Goal: Transaction & Acquisition: Download file/media

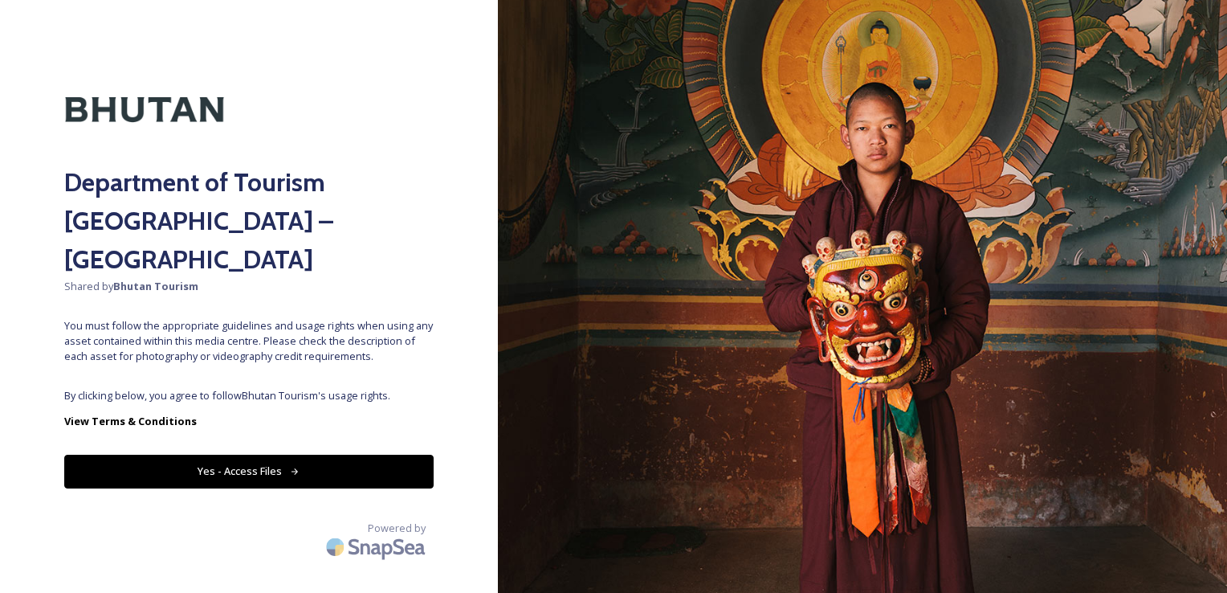
click at [252, 455] on button "Yes - Access Files" at bounding box center [249, 471] width 370 height 33
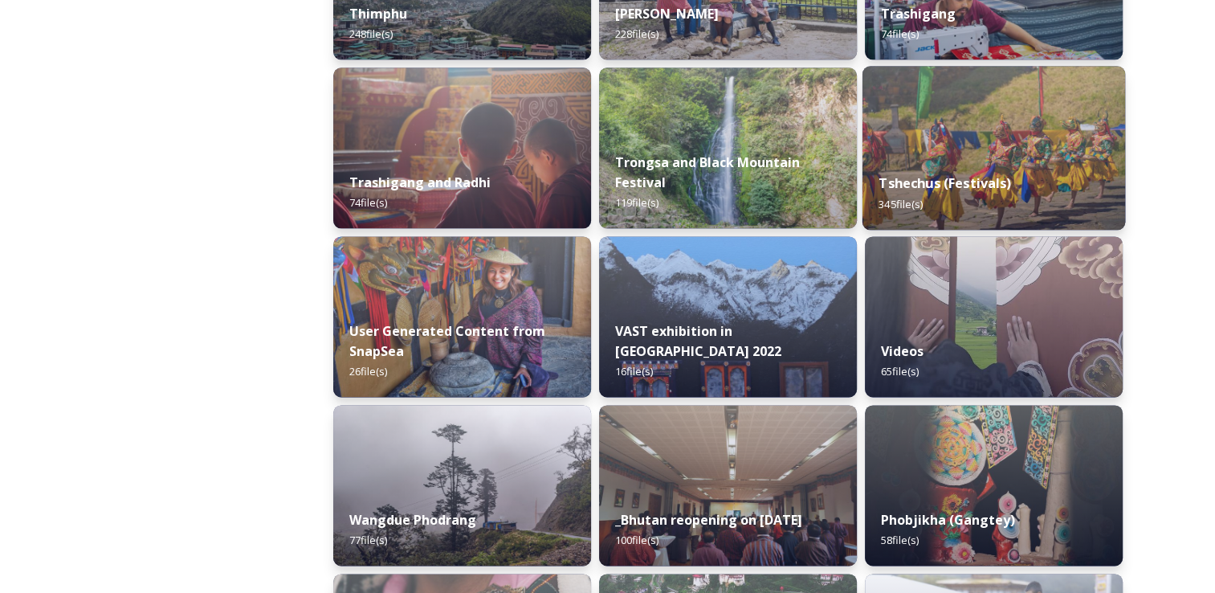
scroll to position [2044, 0]
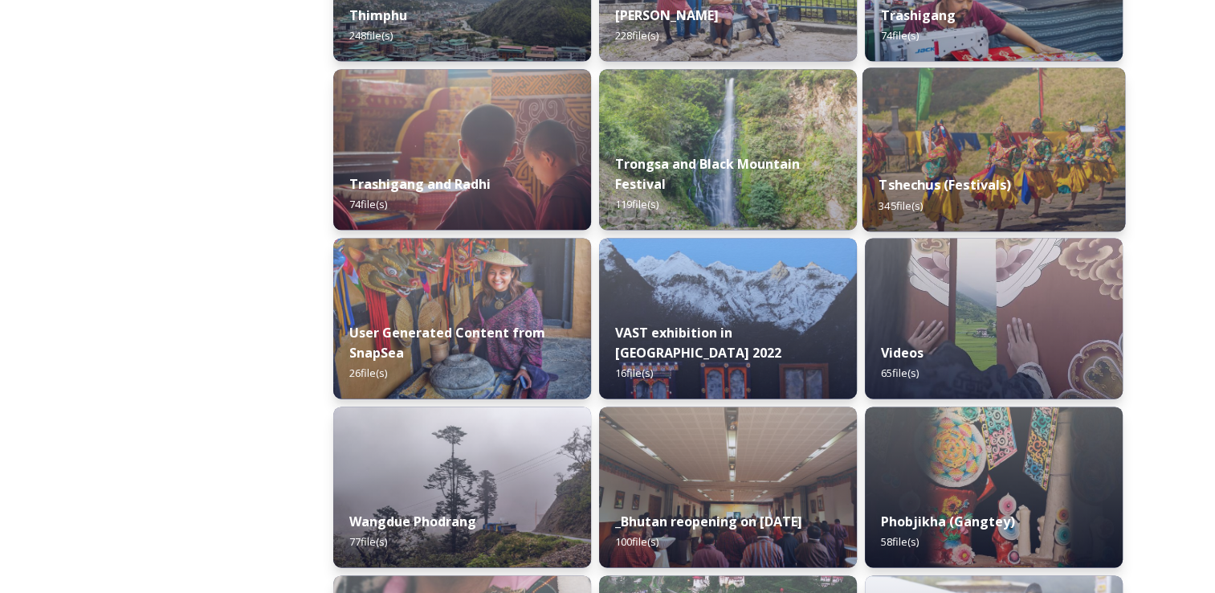
click at [1001, 174] on div "Tshechus (Festivals) 345 file(s)" at bounding box center [994, 194] width 263 height 73
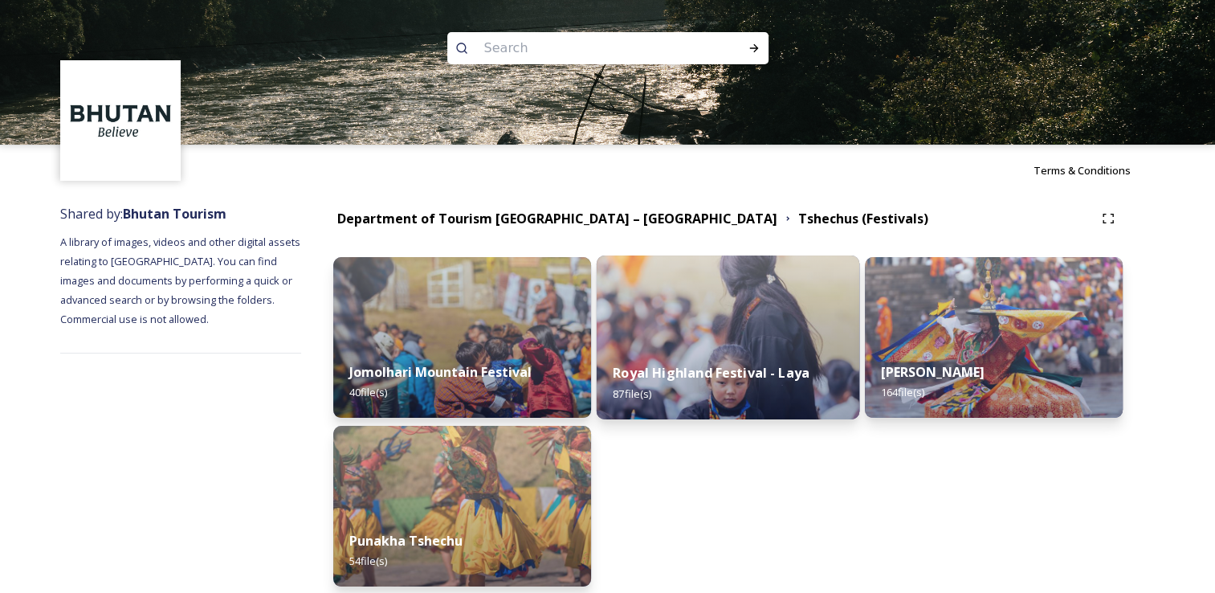
click at [731, 311] on img at bounding box center [728, 337] width 263 height 164
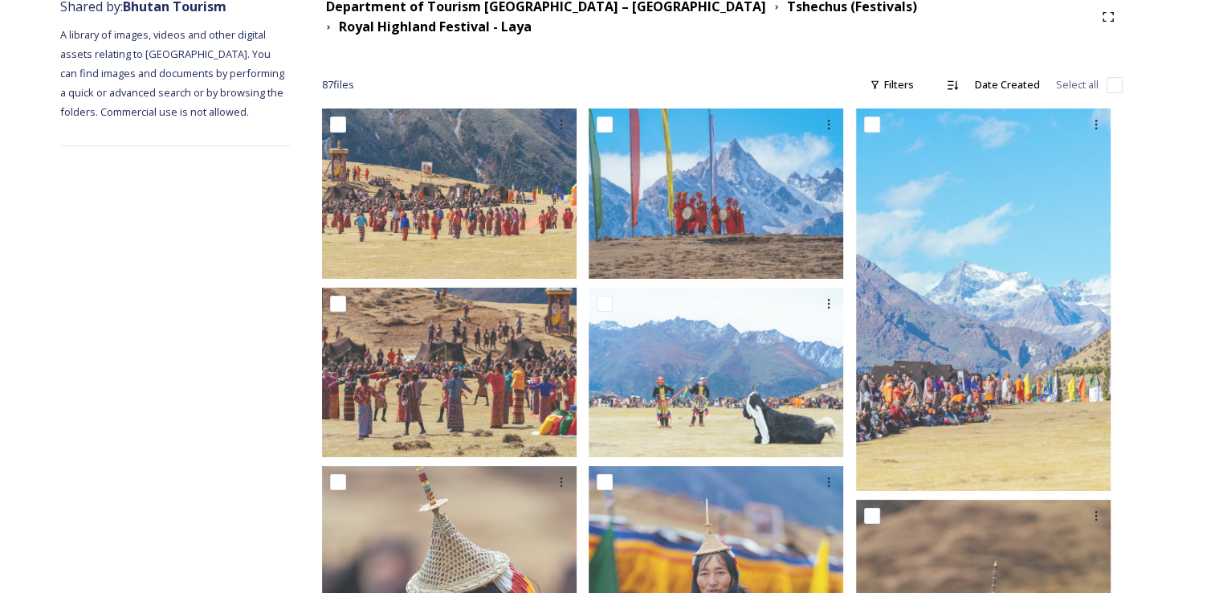
scroll to position [206, 0]
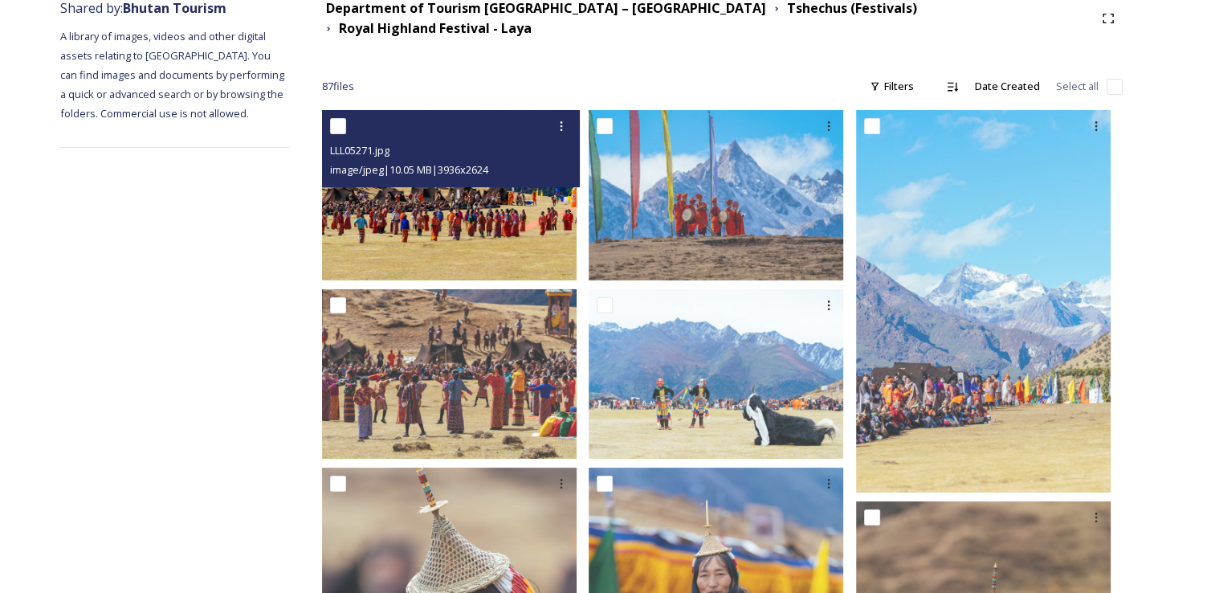
click at [351, 124] on div at bounding box center [453, 126] width 247 height 29
click at [346, 118] on input "checkbox" at bounding box center [338, 126] width 16 height 16
checkbox input "true"
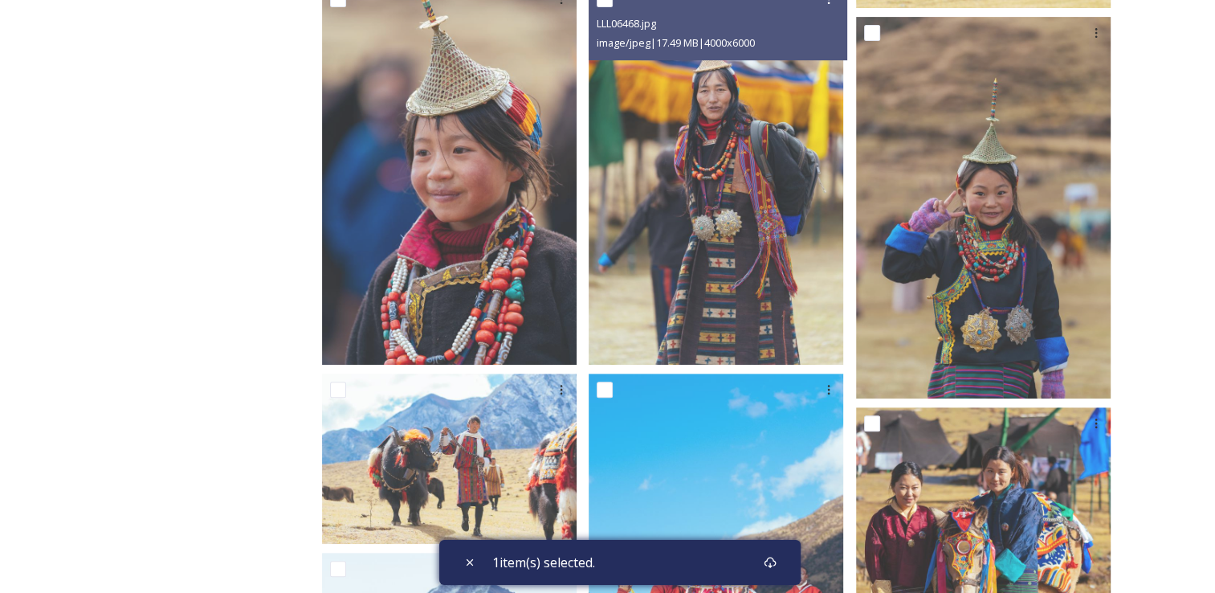
scroll to position [691, 0]
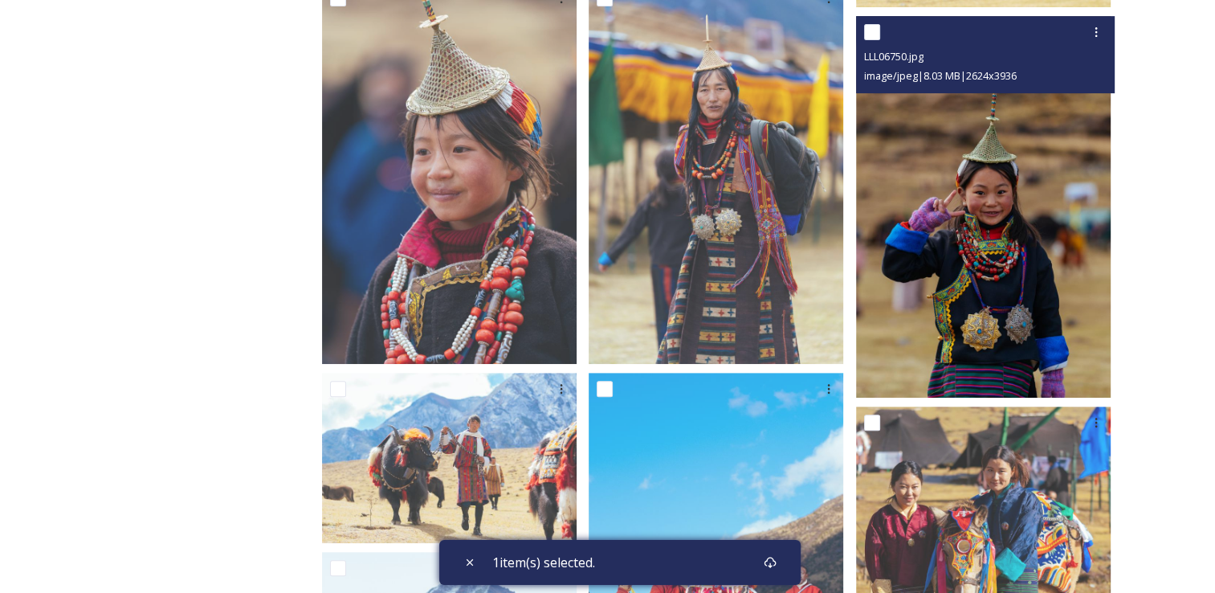
click at [877, 25] on input "checkbox" at bounding box center [872, 32] width 16 height 16
checkbox input "true"
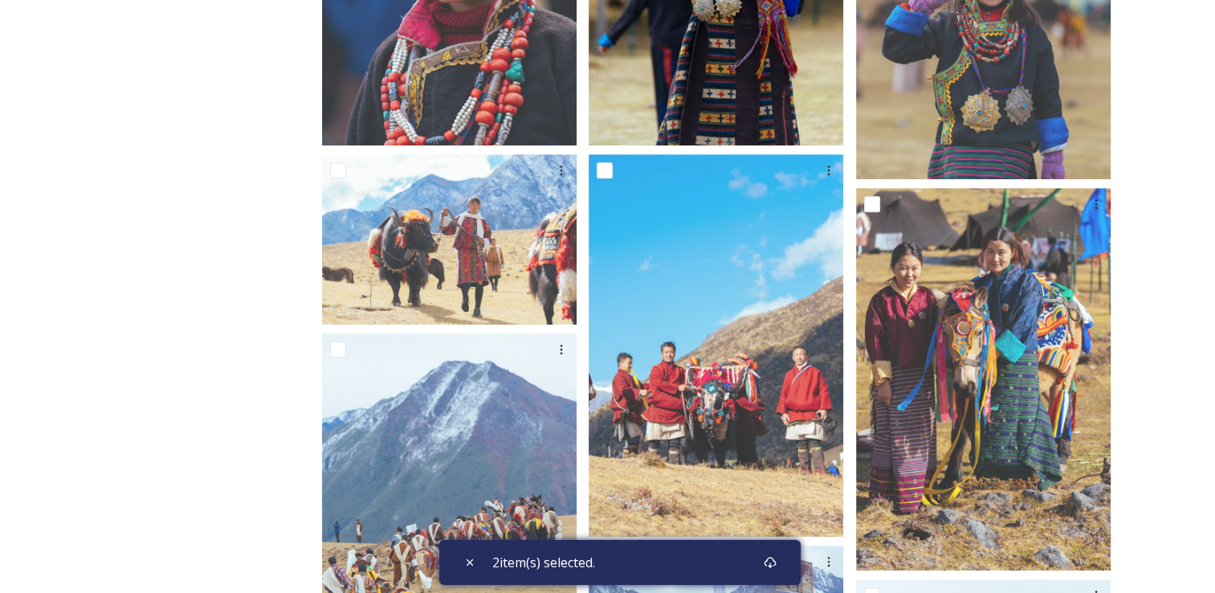
scroll to position [909, 0]
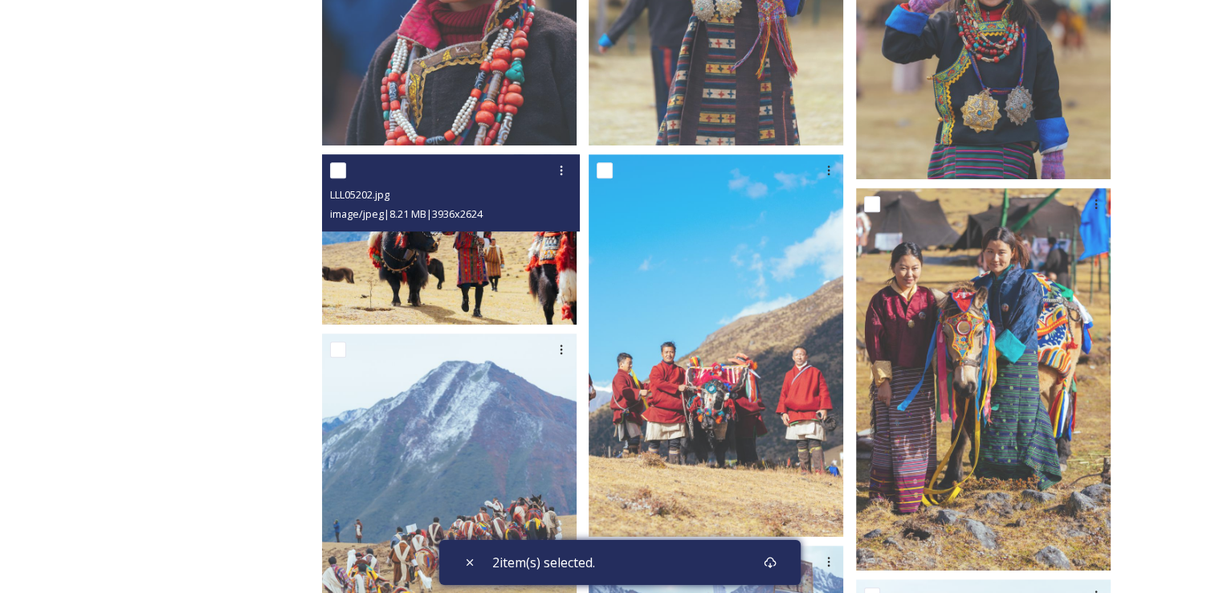
click at [344, 162] on input "checkbox" at bounding box center [338, 170] width 16 height 16
checkbox input "true"
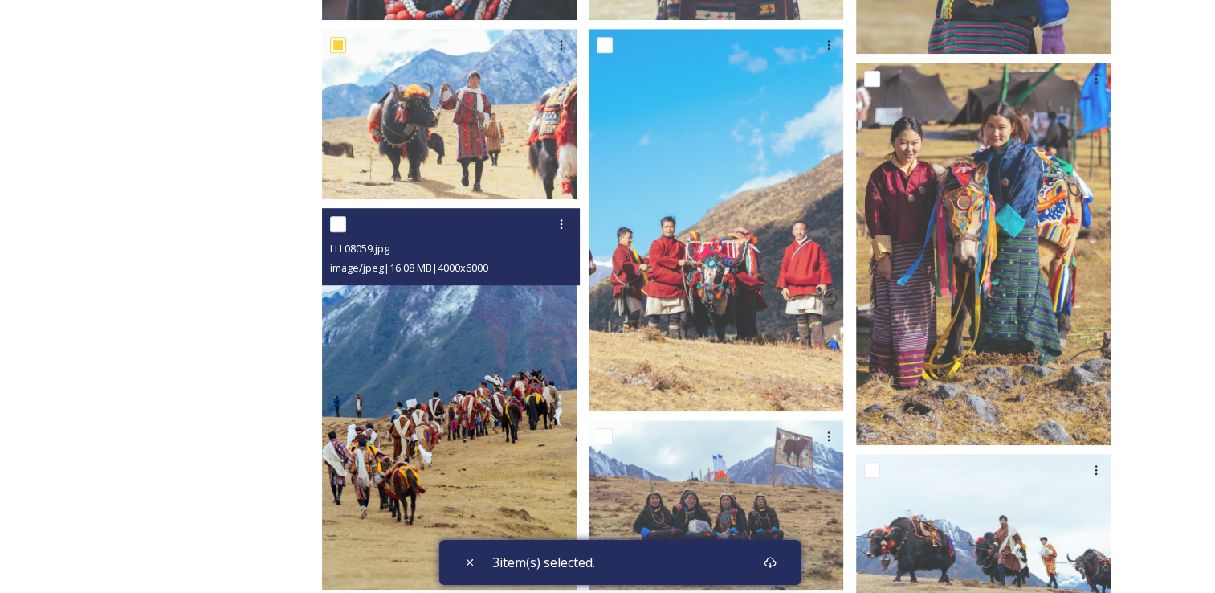
scroll to position [1035, 0]
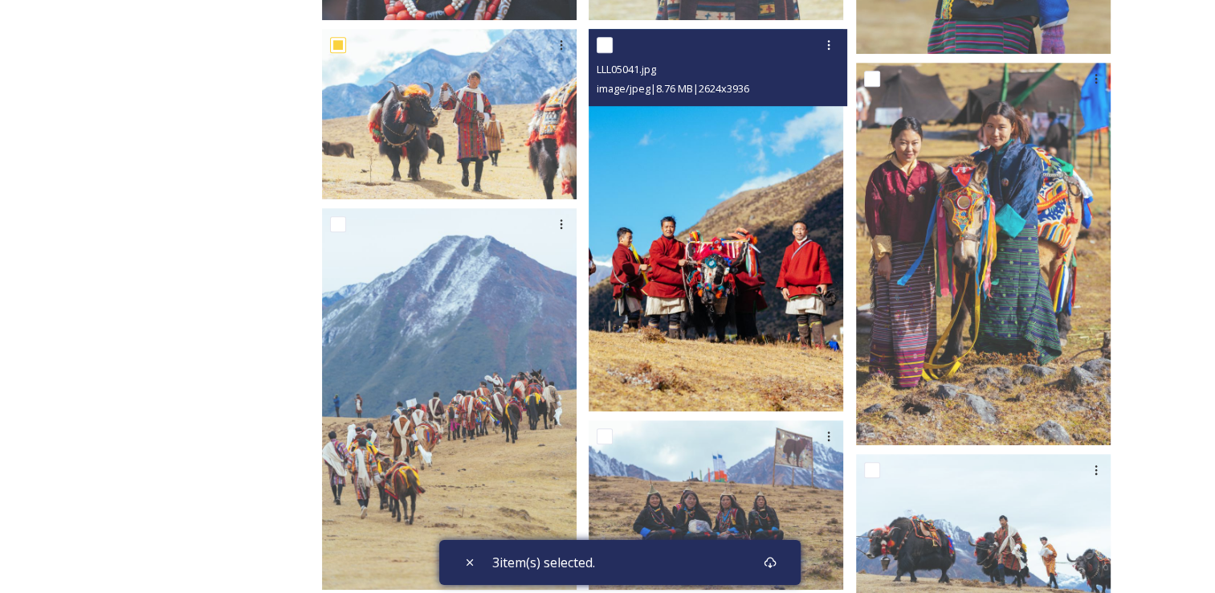
click at [613, 38] on input "checkbox" at bounding box center [605, 45] width 16 height 16
checkbox input "true"
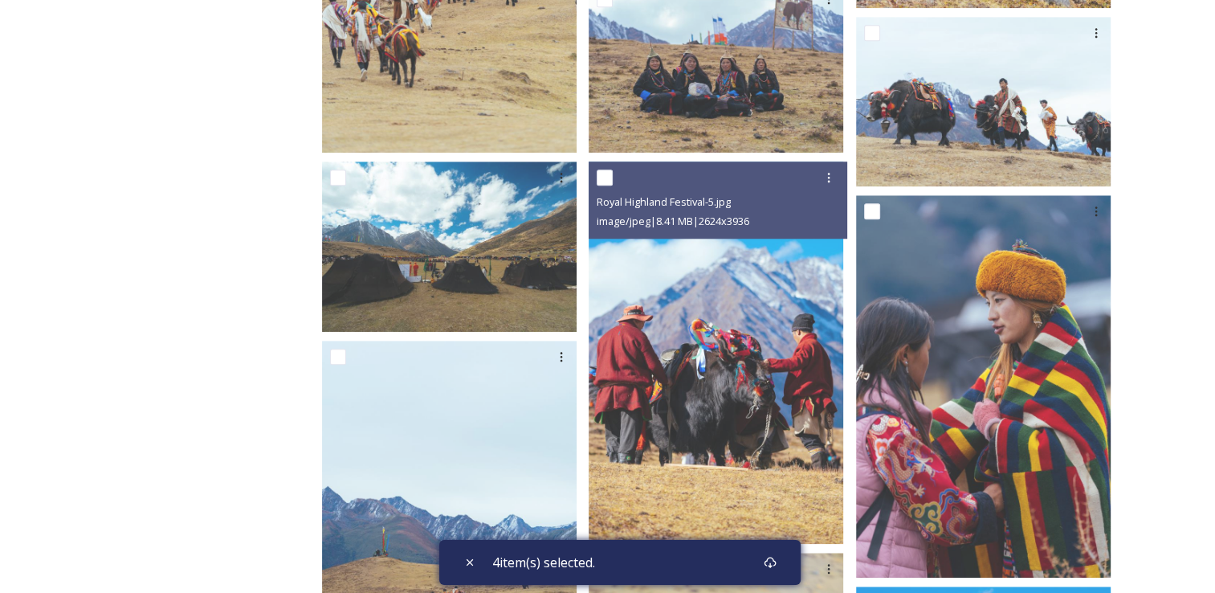
scroll to position [1474, 0]
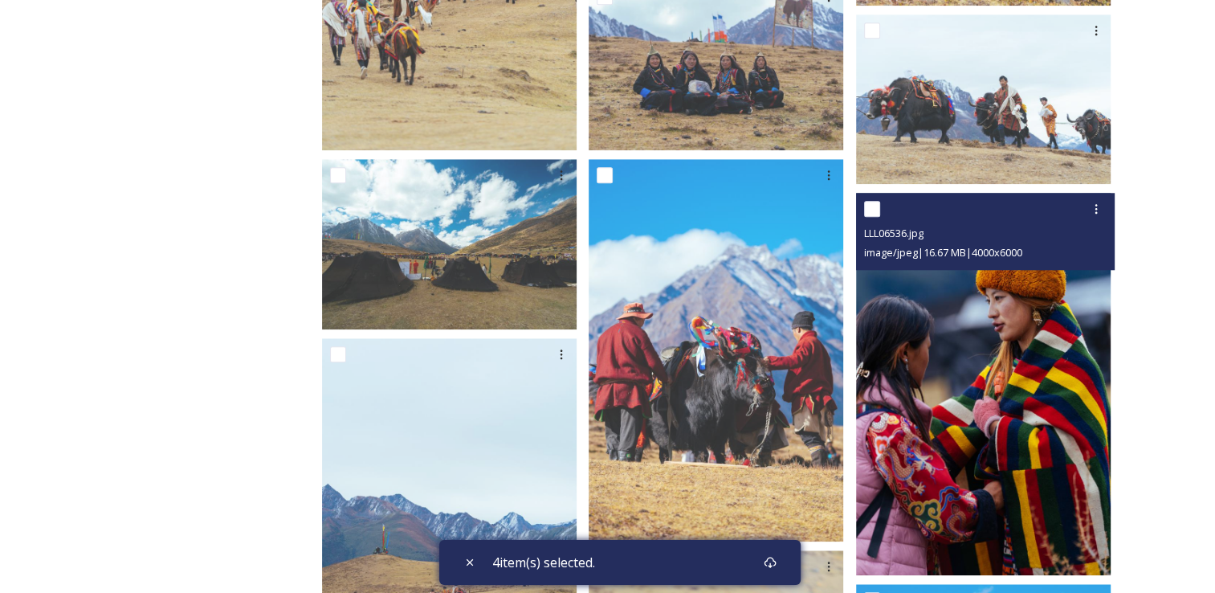
click at [876, 201] on input "checkbox" at bounding box center [872, 209] width 16 height 16
checkbox input "true"
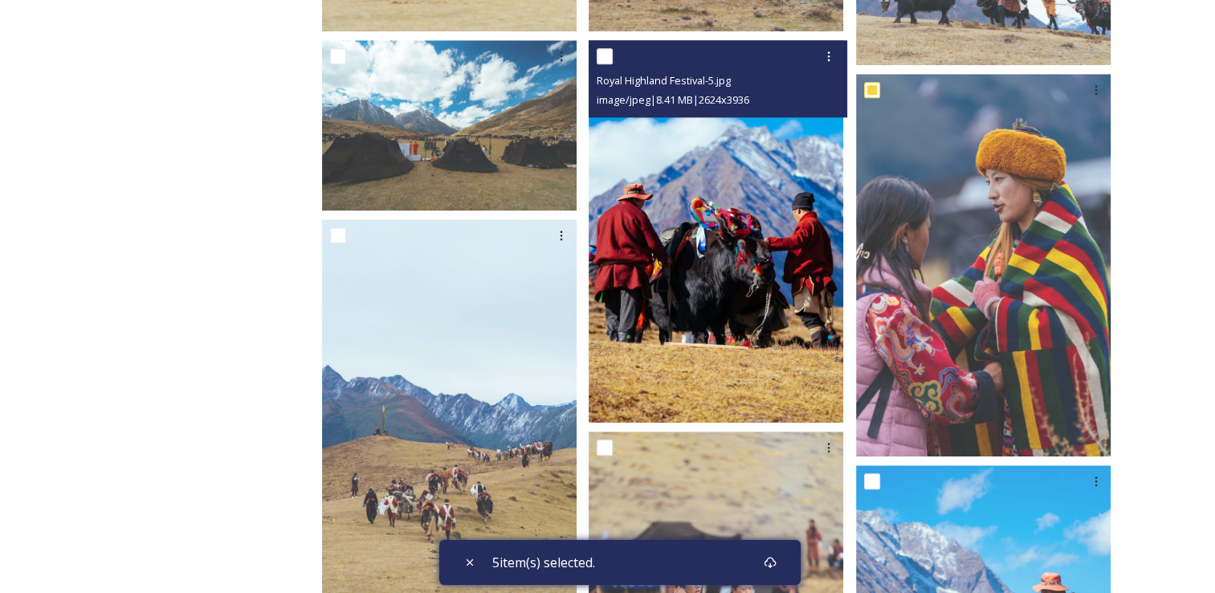
scroll to position [1595, 0]
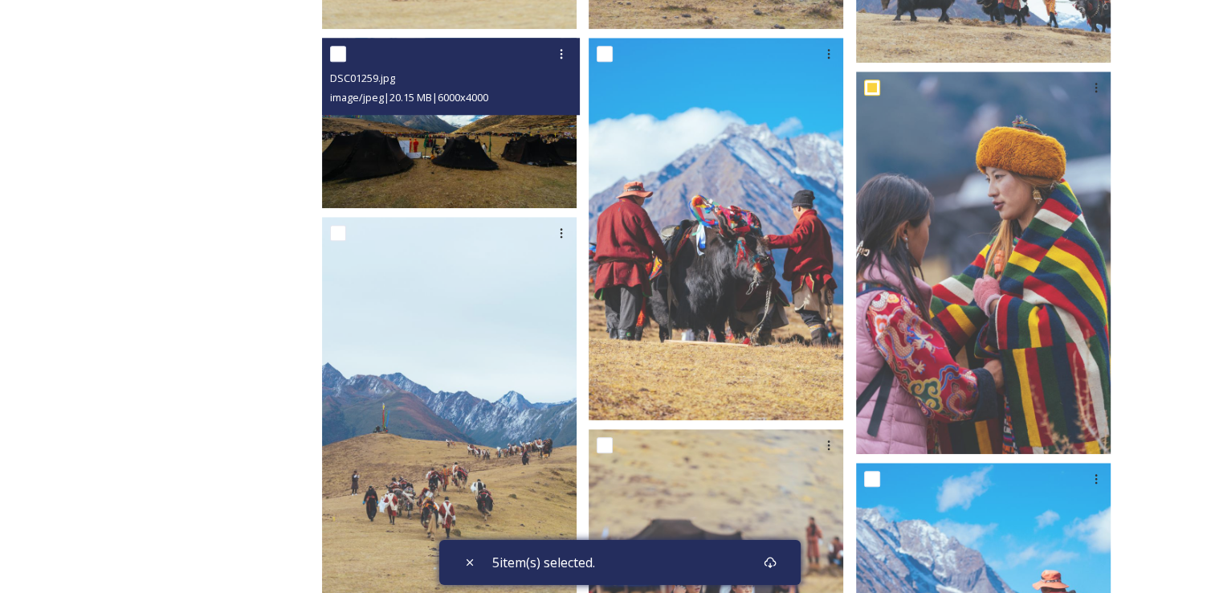
click at [344, 46] on input "checkbox" at bounding box center [338, 54] width 16 height 16
checkbox input "true"
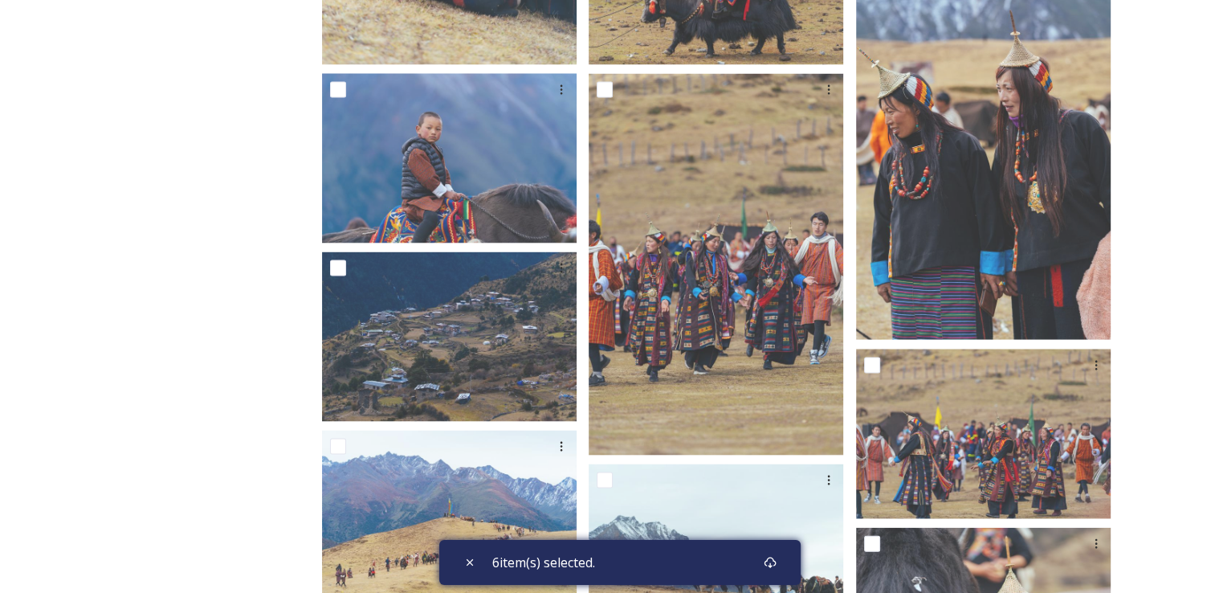
scroll to position [3354, 0]
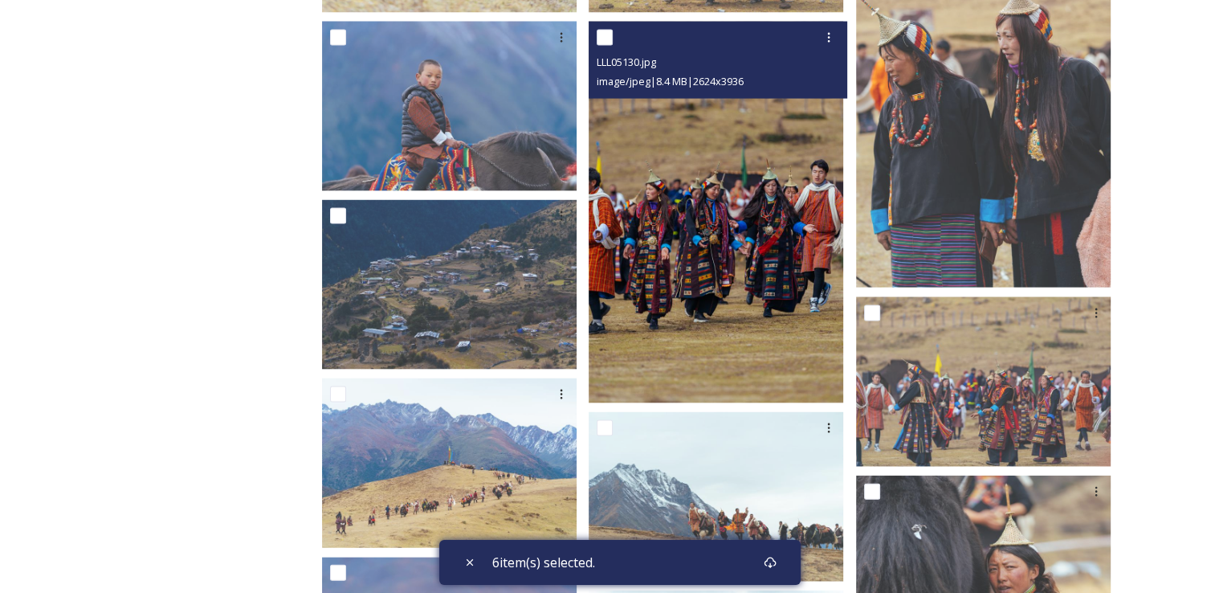
click at [613, 30] on input "checkbox" at bounding box center [605, 38] width 16 height 16
checkbox input "true"
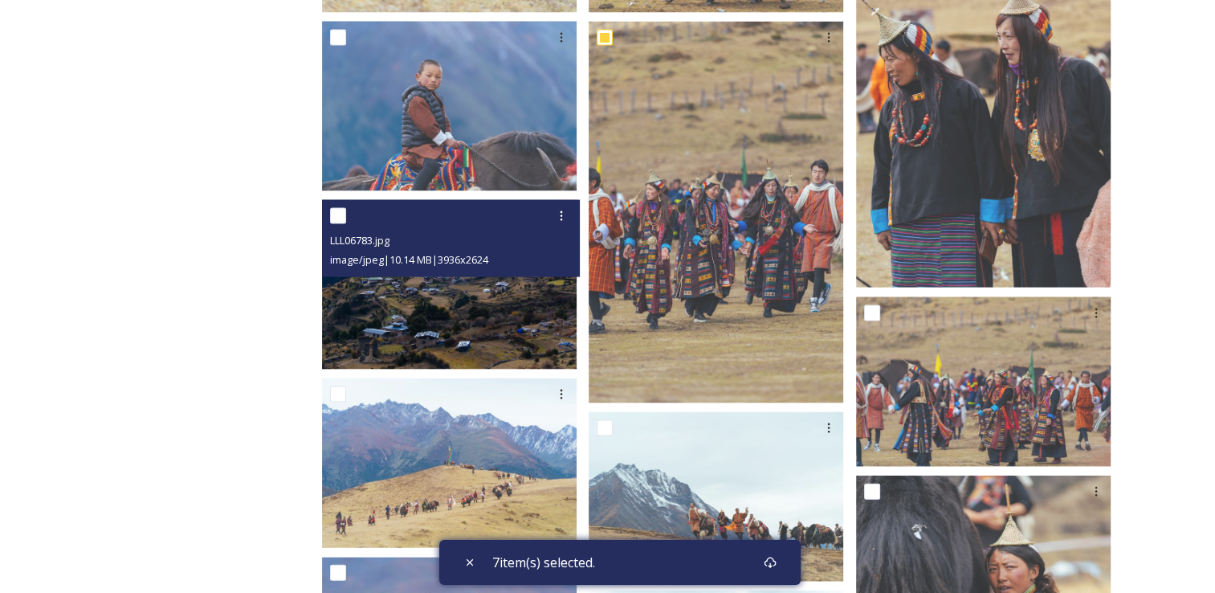
click at [346, 208] on input "checkbox" at bounding box center [338, 216] width 16 height 16
checkbox input "true"
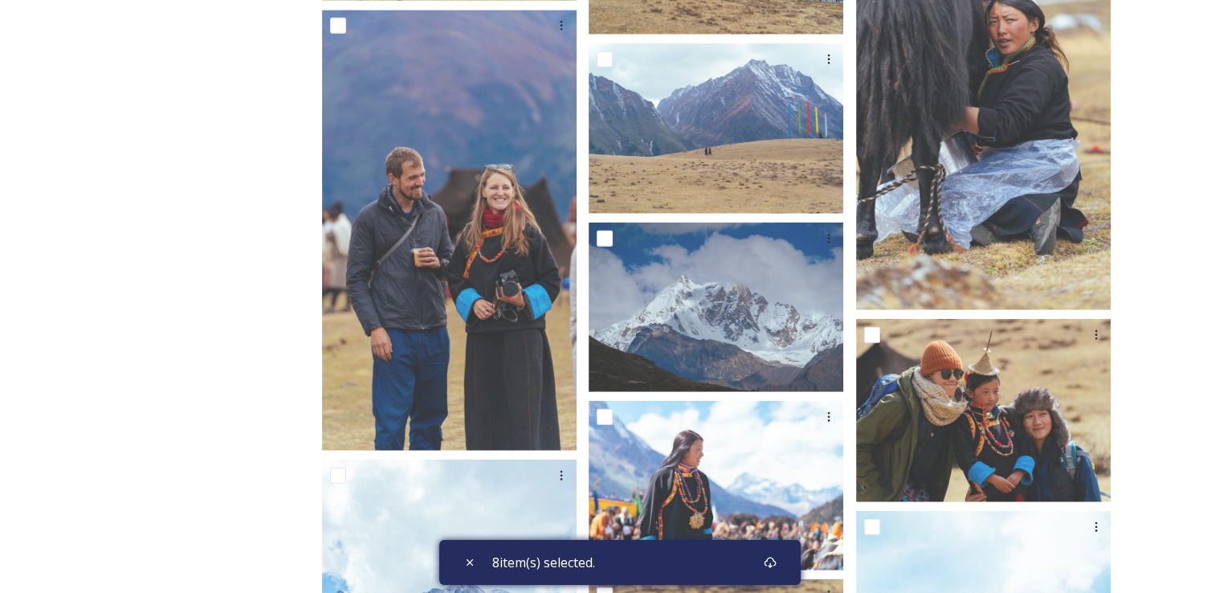
scroll to position [3903, 0]
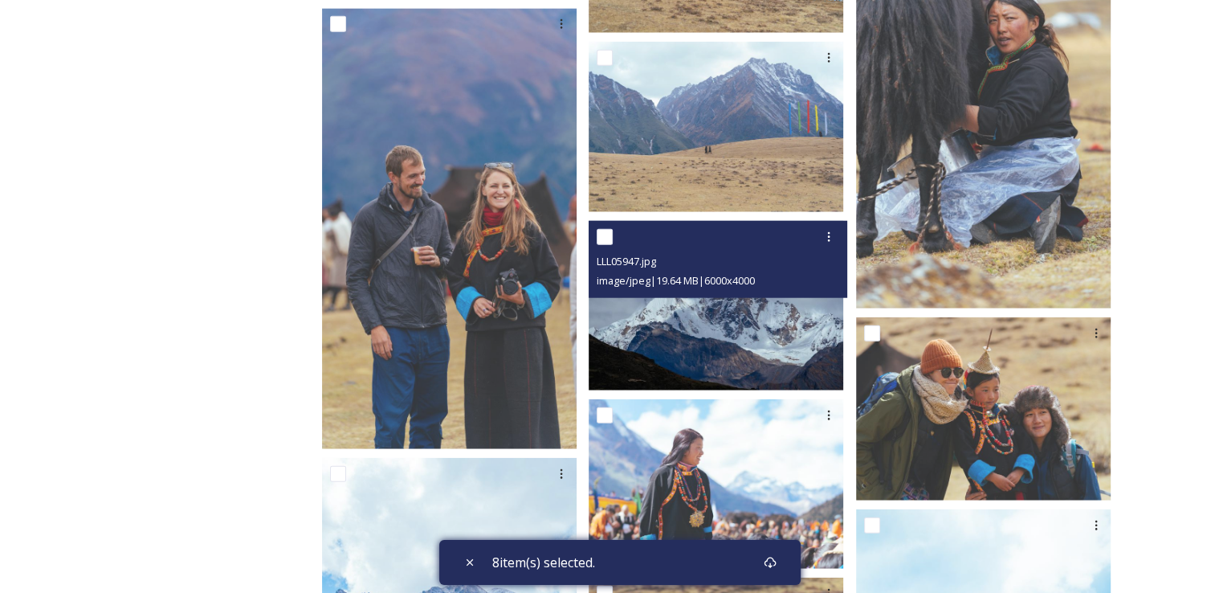
click at [621, 224] on div at bounding box center [720, 237] width 247 height 29
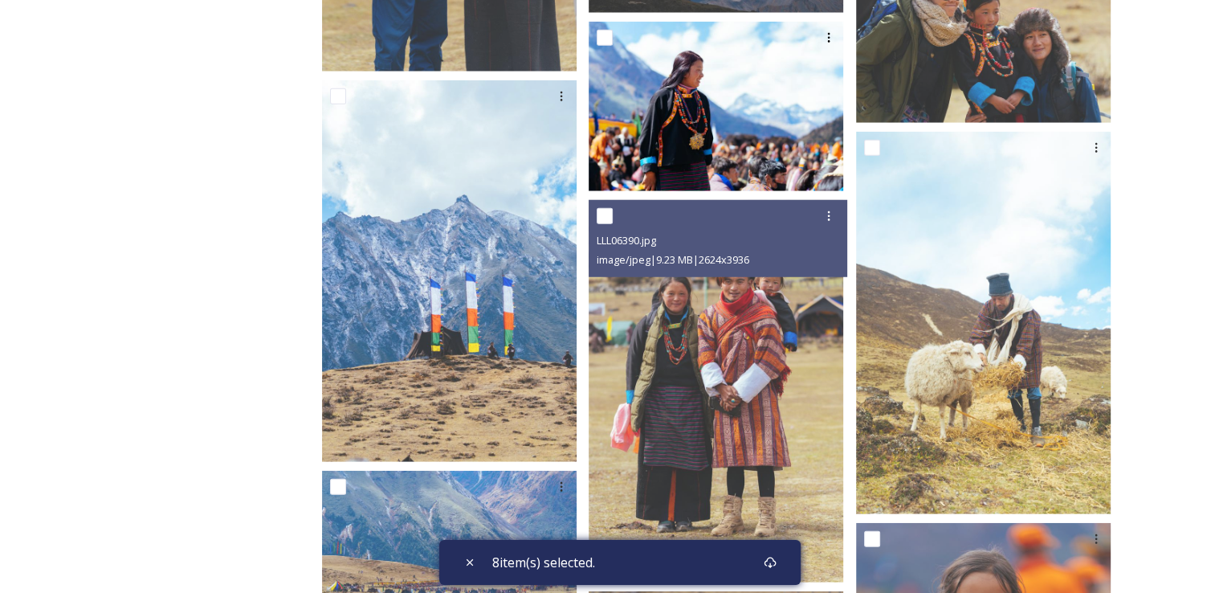
scroll to position [4283, 0]
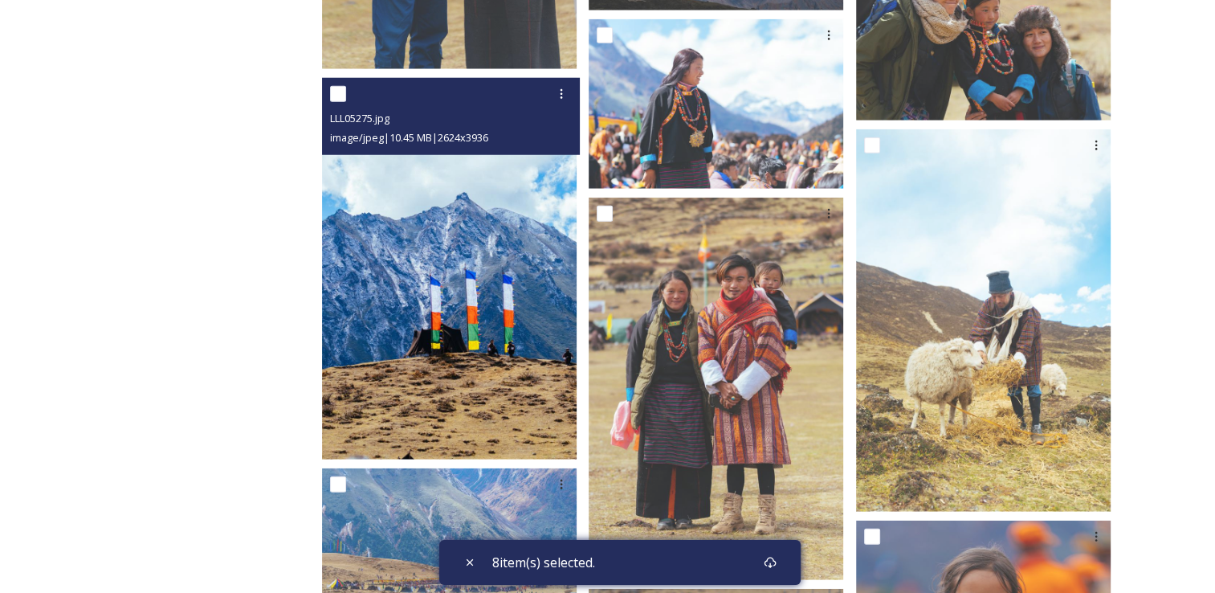
click at [346, 87] on input "checkbox" at bounding box center [338, 94] width 16 height 16
checkbox input "true"
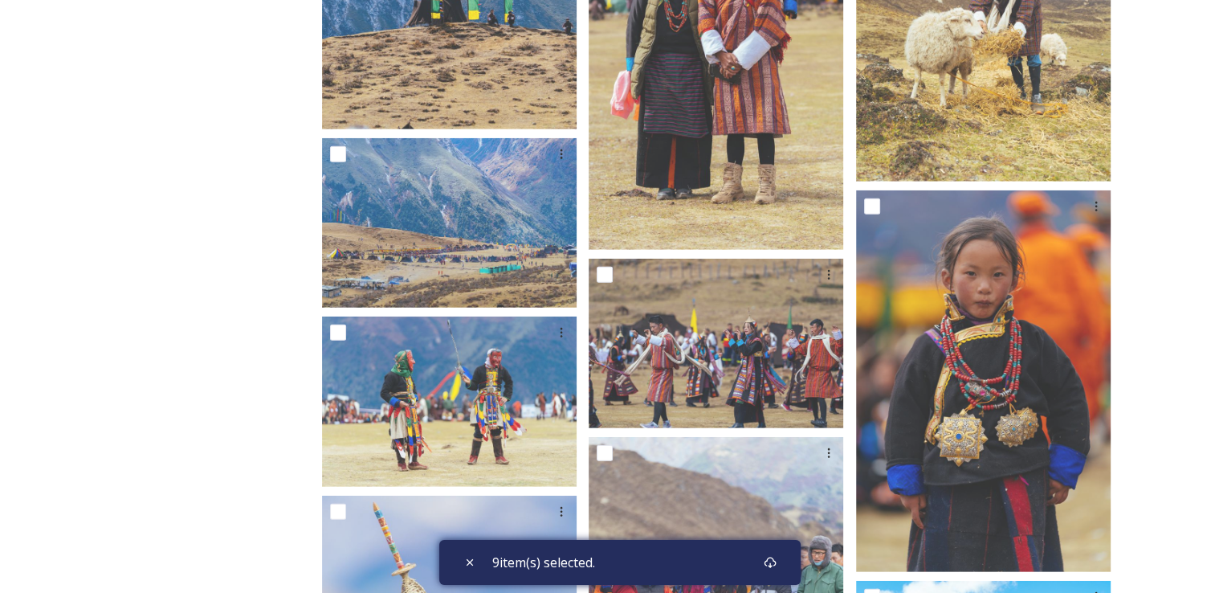
scroll to position [4614, 0]
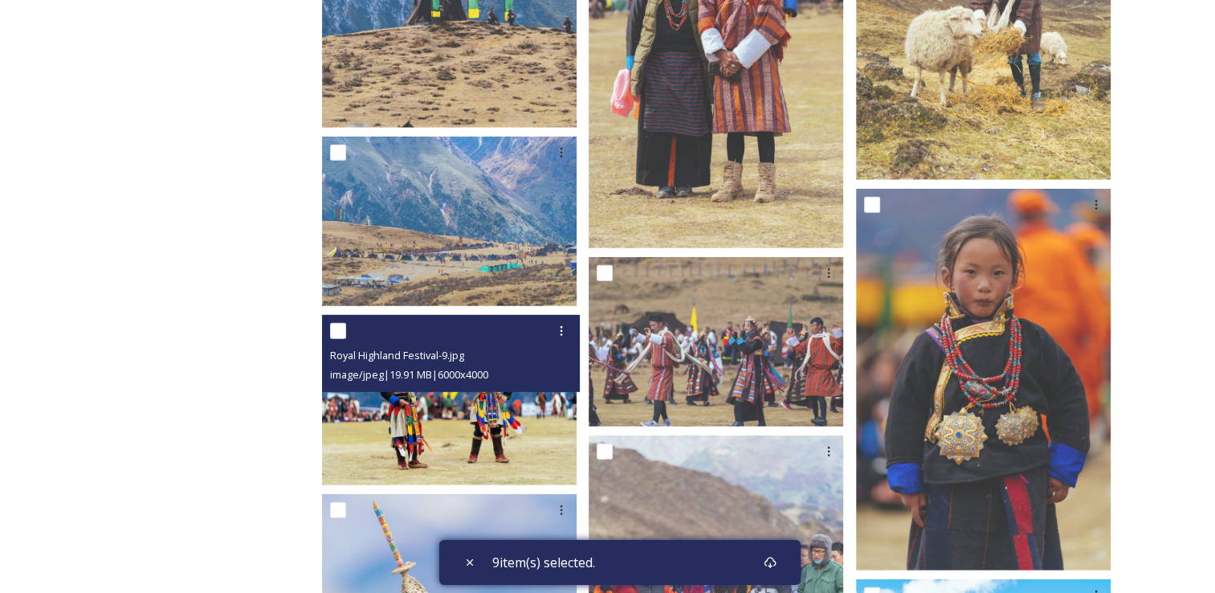
click at [341, 333] on div "Royal Highland Festival-9.jpg image/jpeg | 19.91 MB | 6000 x 4000" at bounding box center [451, 353] width 259 height 77
click at [361, 317] on div at bounding box center [453, 331] width 247 height 29
click at [346, 323] on input "checkbox" at bounding box center [338, 331] width 16 height 16
checkbox input "true"
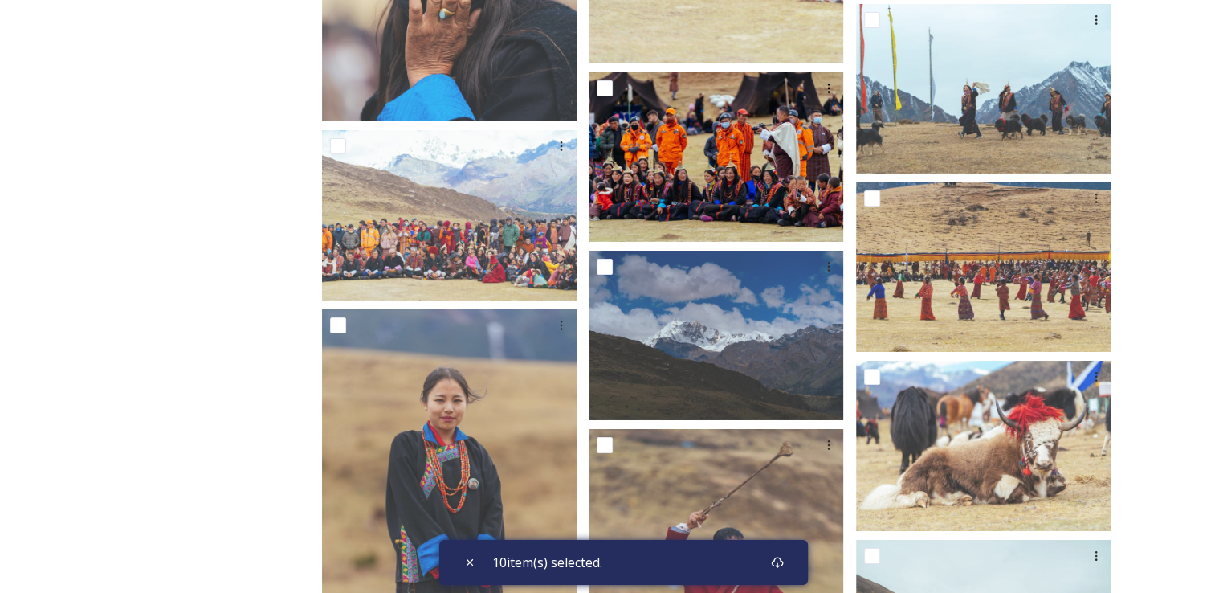
scroll to position [5369, 0]
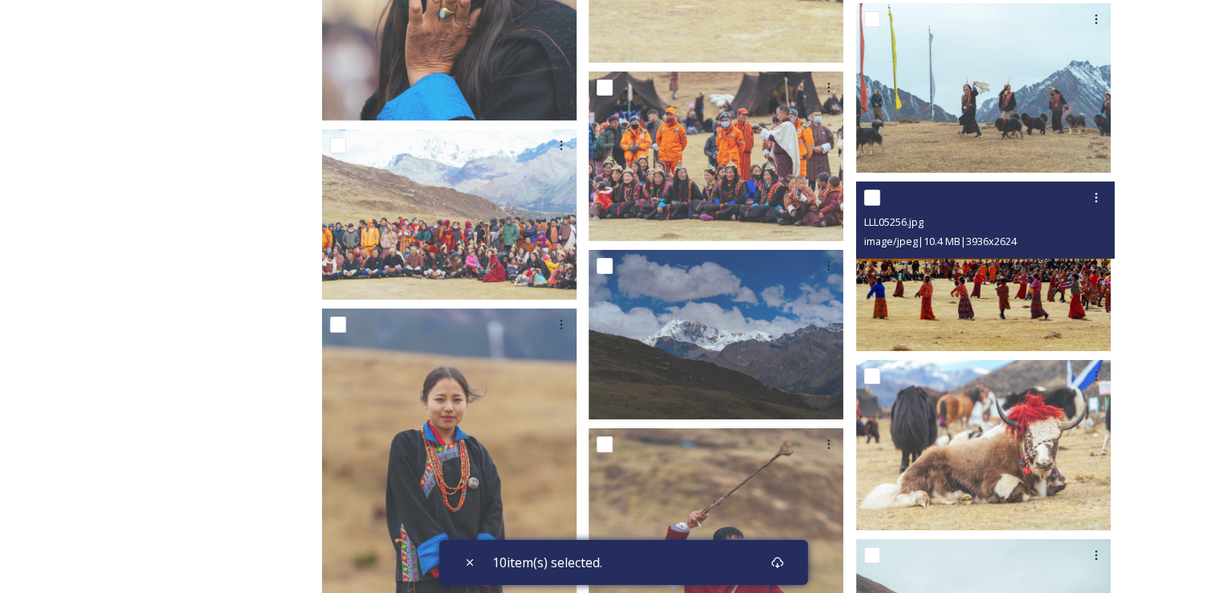
click at [875, 190] on input "checkbox" at bounding box center [872, 198] width 16 height 16
checkbox input "true"
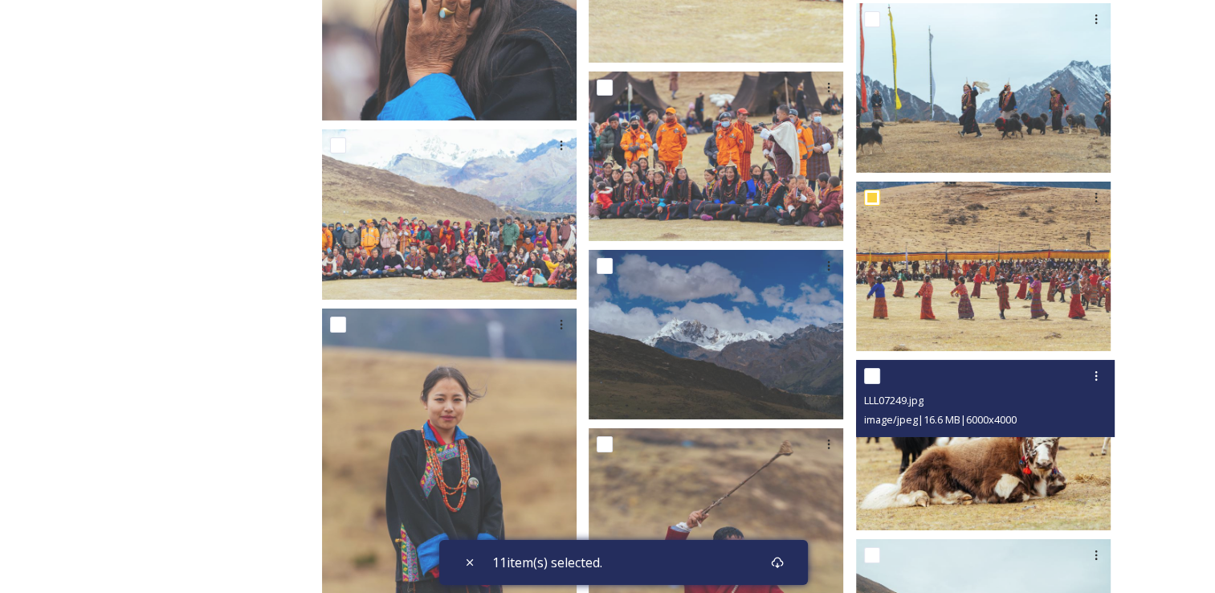
click at [880, 368] on input "checkbox" at bounding box center [872, 376] width 16 height 16
checkbox input "true"
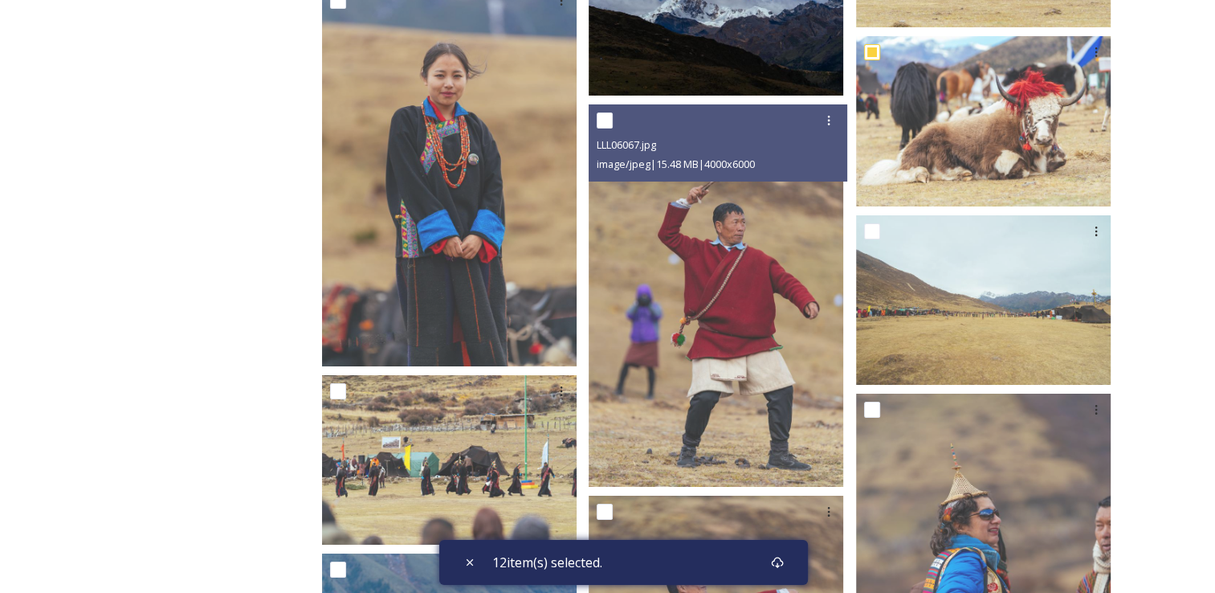
scroll to position [5694, 0]
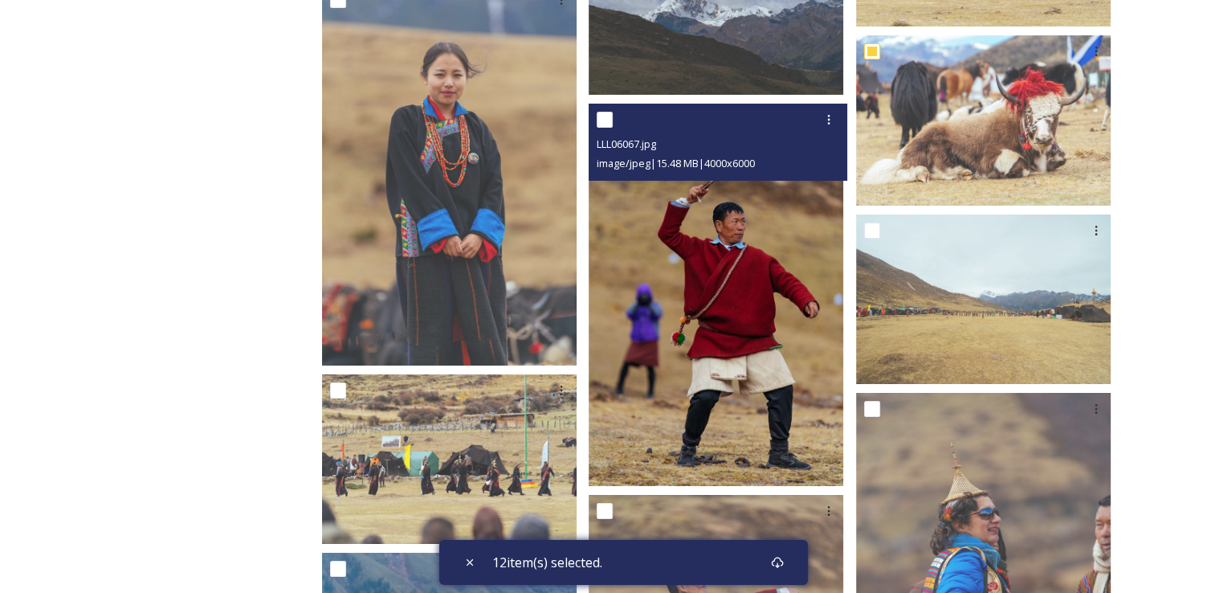
click at [613, 112] on input "checkbox" at bounding box center [605, 120] width 16 height 16
checkbox input "true"
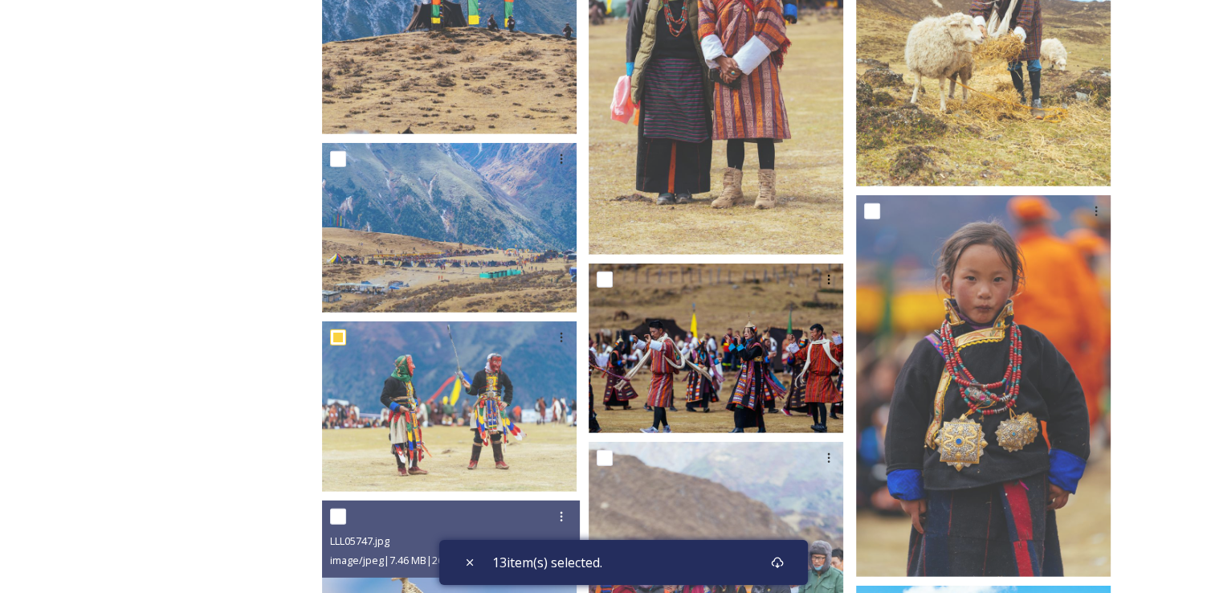
scroll to position [4585, 0]
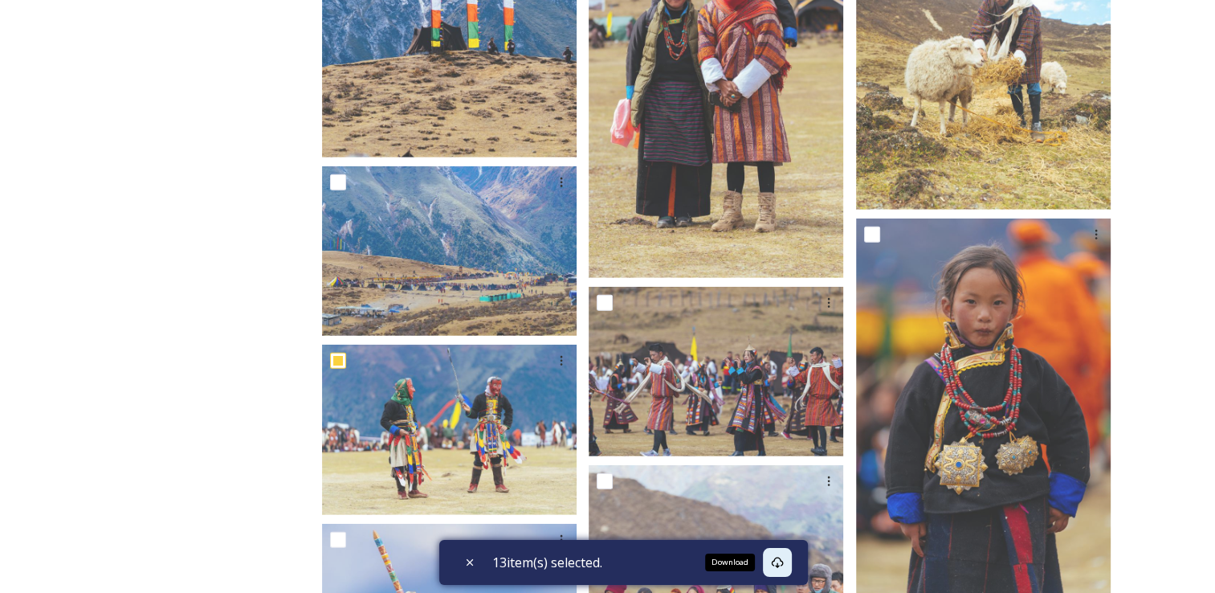
click at [781, 566] on icon at bounding box center [777, 562] width 13 height 13
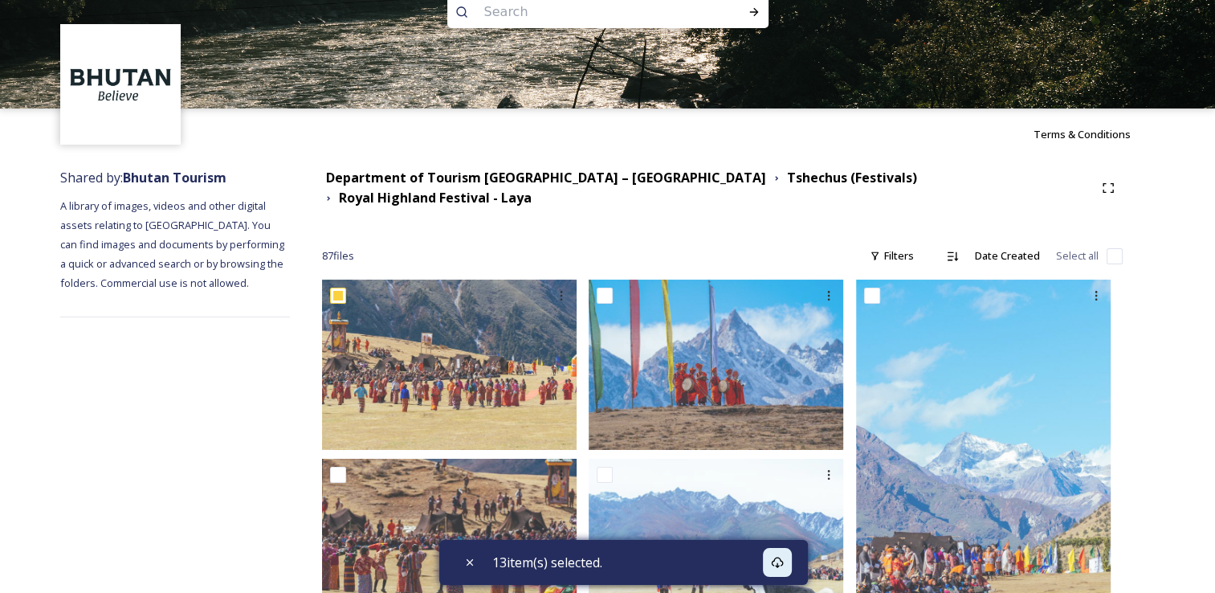
scroll to position [0, 0]
